Goal: Task Accomplishment & Management: Use online tool/utility

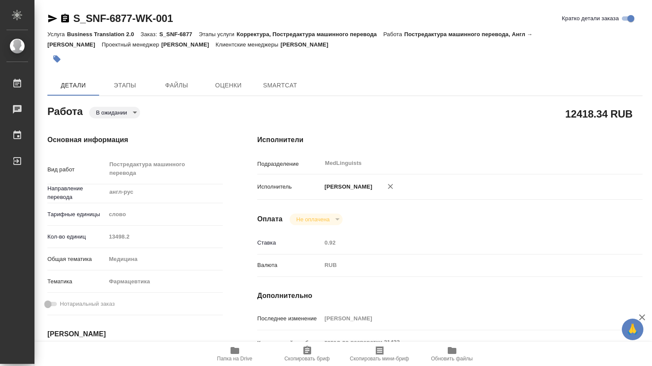
type textarea "x"
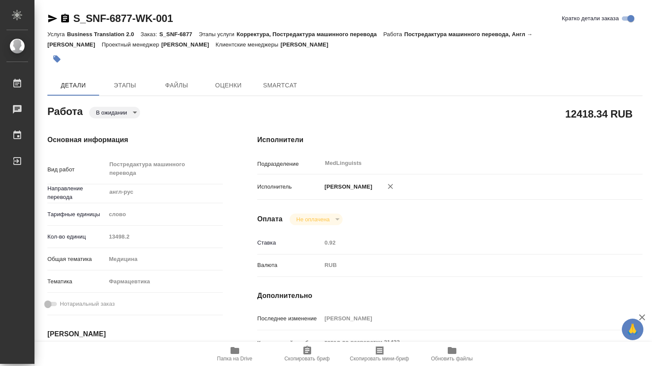
type textarea "x"
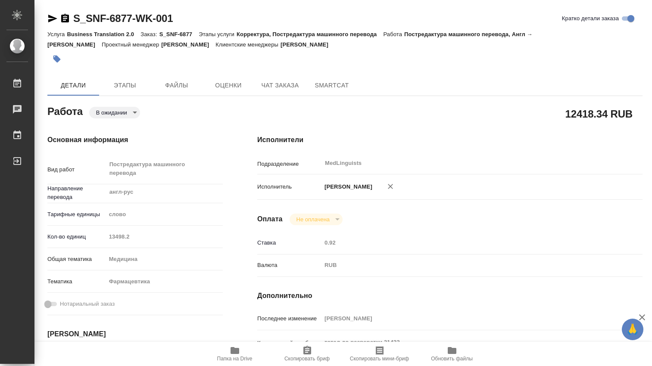
type textarea "x"
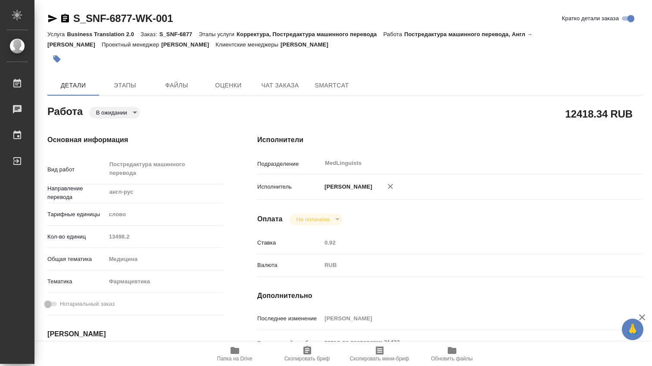
type textarea "x"
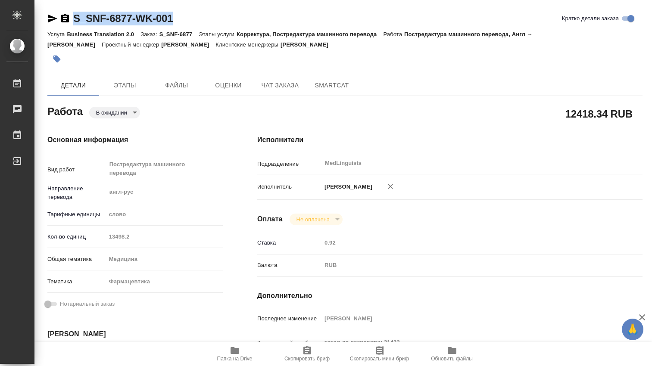
drag, startPoint x: 189, startPoint y: 24, endPoint x: 74, endPoint y: 19, distance: 115.1
click at [74, 19] on div "S_SNF-6877-WK-001 Кратко детали заказа" at bounding box center [344, 19] width 595 height 14
copy link "S_SNF-6877-WK-001"
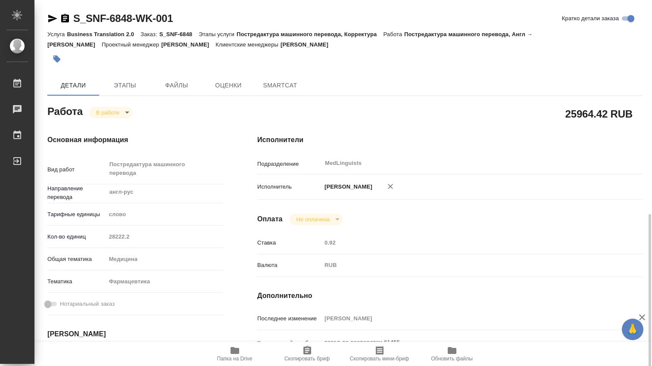
scroll to position [143, 0]
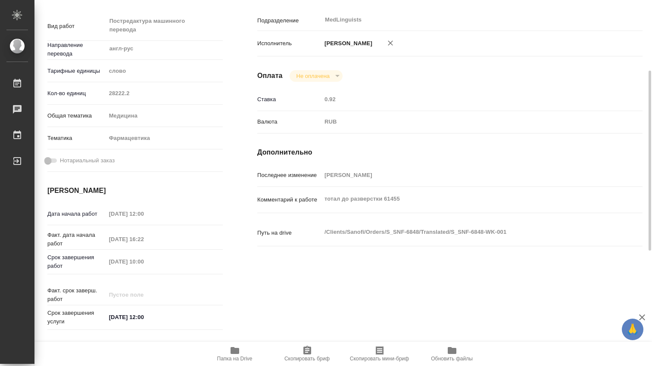
type textarea "x"
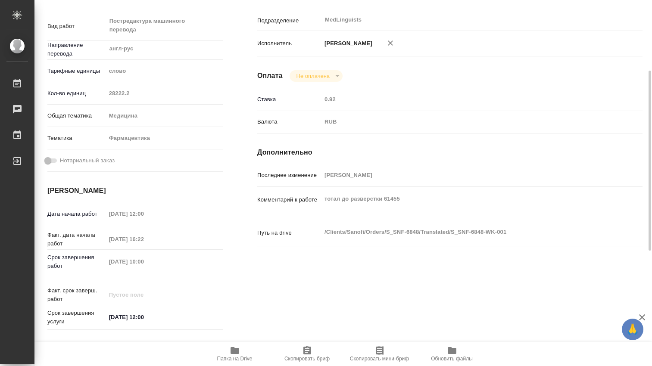
type textarea "x"
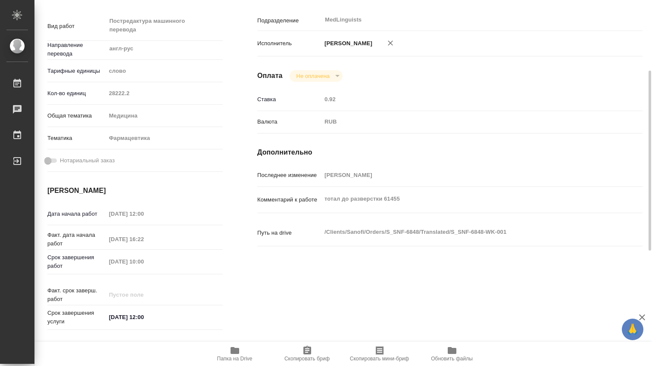
type textarea "x"
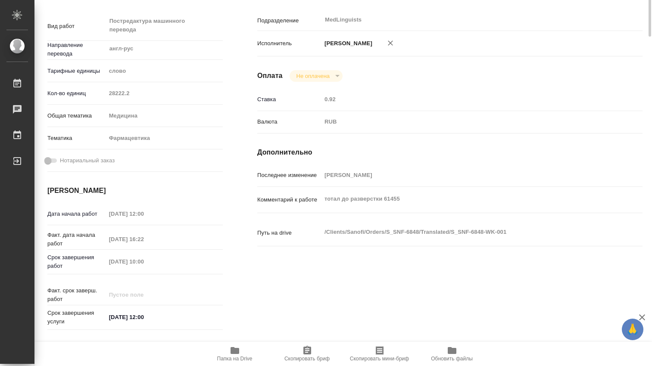
scroll to position [0, 0]
